Goal: Navigation & Orientation: Understand site structure

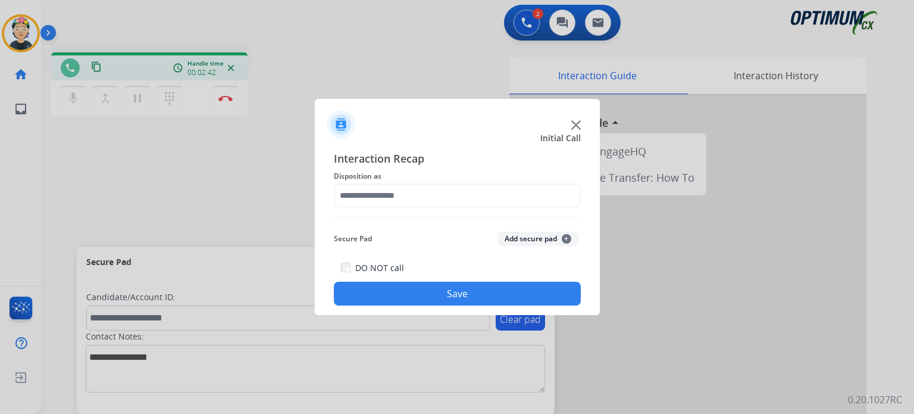
click at [575, 120] on img at bounding box center [577, 125] width 10 height 10
click at [575, 120] on div at bounding box center [688, 317] width 357 height 444
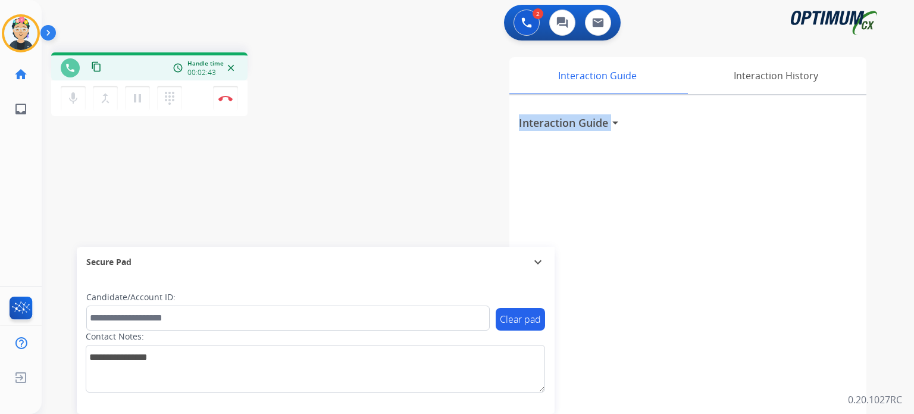
click at [575, 120] on h3 "Interaction Guide" at bounding box center [563, 122] width 89 height 17
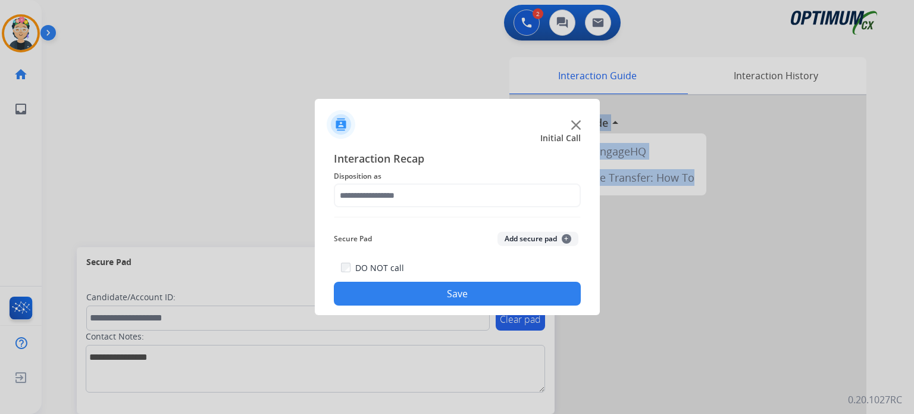
click at [579, 126] on img at bounding box center [577, 125] width 10 height 10
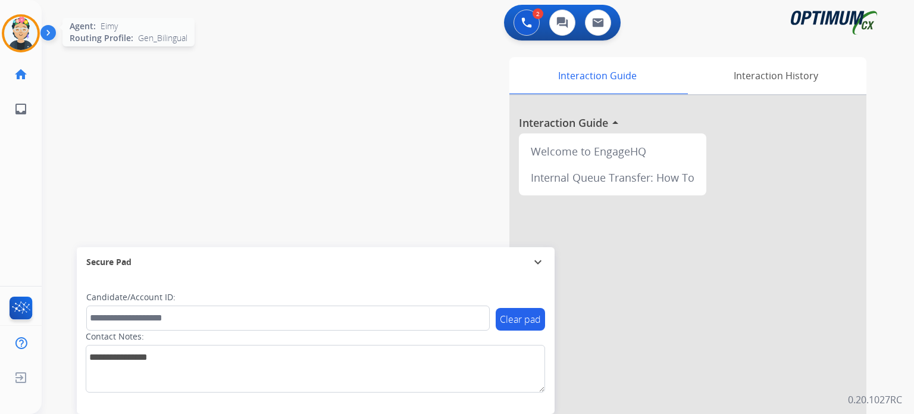
click at [5, 45] on div "Agent: [PERSON_NAME] Profile: Gen_Bilingual" at bounding box center [21, 33] width 38 height 38
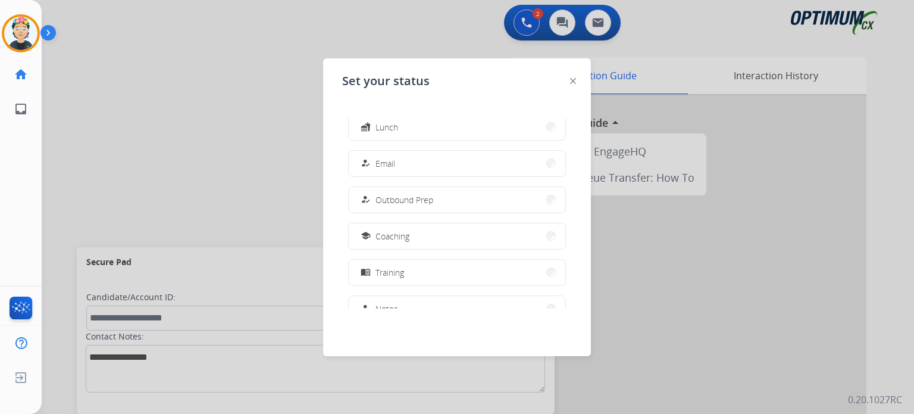
scroll to position [296, 0]
drag, startPoint x: 402, startPoint y: 282, endPoint x: 397, endPoint y: 280, distance: 6.2
click at [399, 280] on button "work_off Offline" at bounding box center [457, 280] width 217 height 26
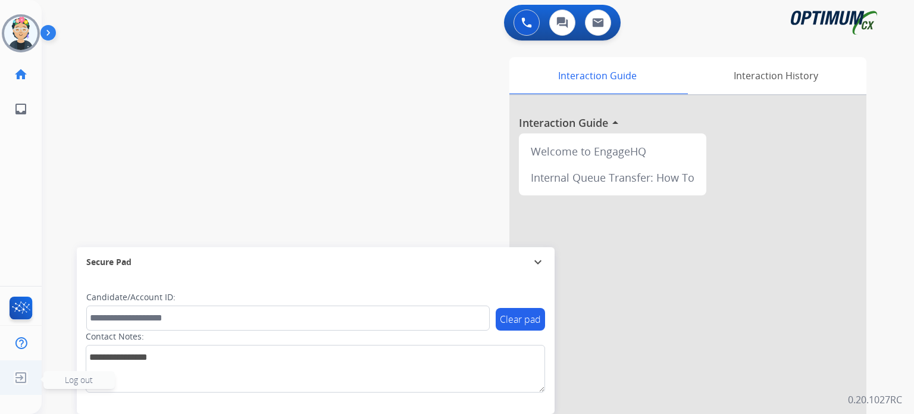
click at [24, 380] on img at bounding box center [20, 377] width 21 height 23
